Goal: Navigation & Orientation: Find specific page/section

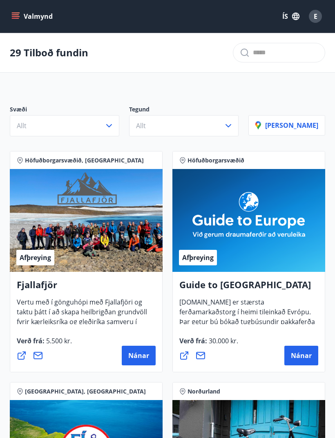
click at [55, 60] on div "29 Tilboð fundin" at bounding box center [167, 53] width 335 height 40
click at [23, 20] on button "Valmynd" at bounding box center [33, 16] width 46 height 15
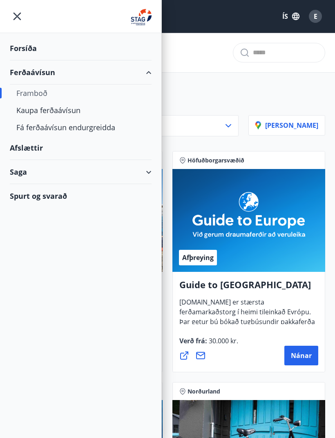
click at [66, 113] on div "Kaupa ferðaávísun" at bounding box center [80, 110] width 129 height 17
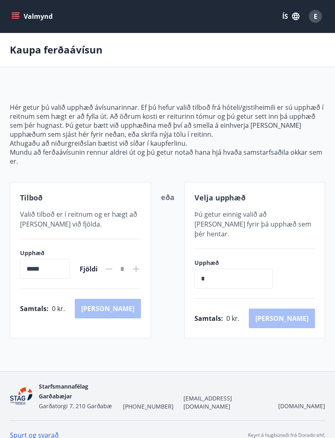
click at [14, 23] on button "Valmynd" at bounding box center [33, 16] width 46 height 15
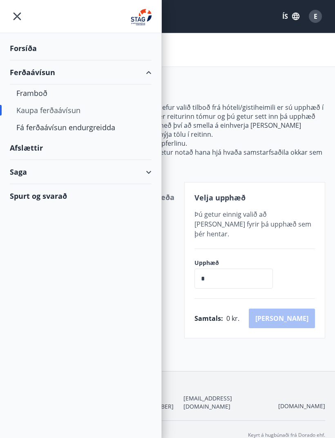
click at [69, 129] on div "Fá ferðaávísun endurgreidda" at bounding box center [80, 127] width 129 height 17
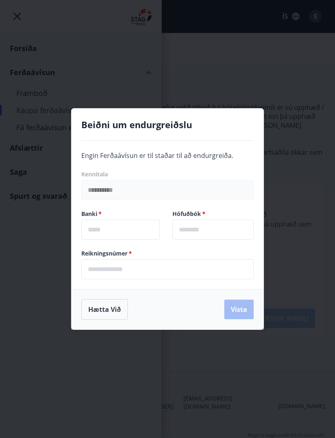
click at [95, 306] on button "Hætta við" at bounding box center [104, 309] width 47 height 20
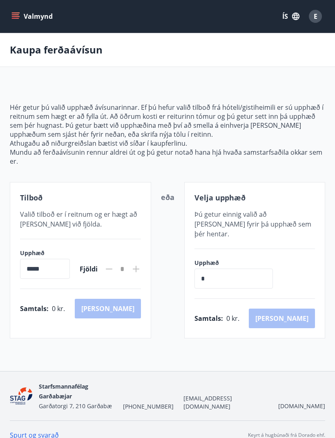
click at [14, 17] on icon "menu" at bounding box center [16, 16] width 9 height 1
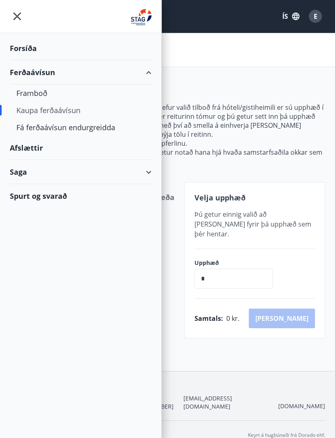
click at [33, 175] on div "Saga" at bounding box center [81, 172] width 142 height 24
click at [31, 211] on div "Punktar" at bounding box center [80, 209] width 129 height 17
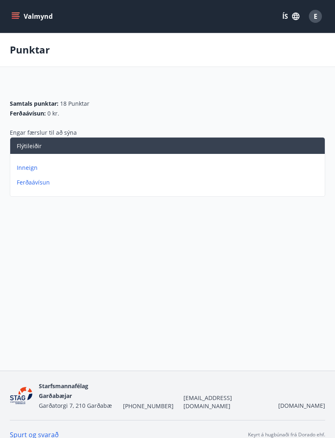
click at [19, 18] on icon "menu" at bounding box center [15, 16] width 8 height 8
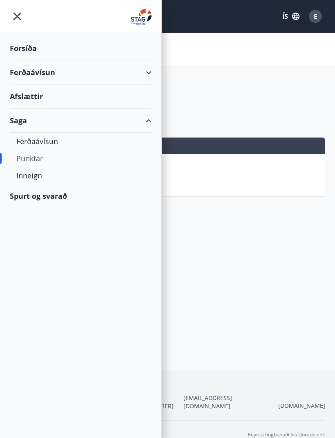
click at [31, 49] on div "Forsíða" at bounding box center [81, 48] width 142 height 24
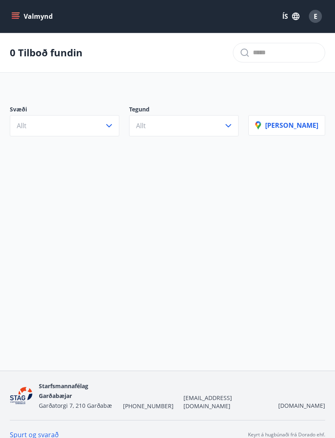
click at [19, 17] on icon "menu" at bounding box center [16, 16] width 9 height 1
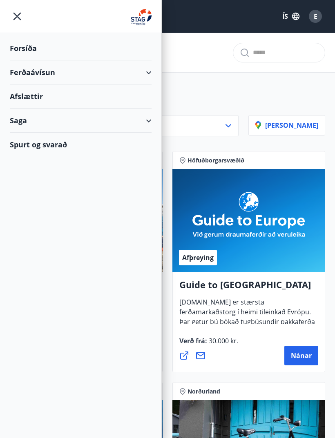
click at [138, 21] on img at bounding box center [141, 17] width 21 height 16
